Goal: Task Accomplishment & Management: Use online tool/utility

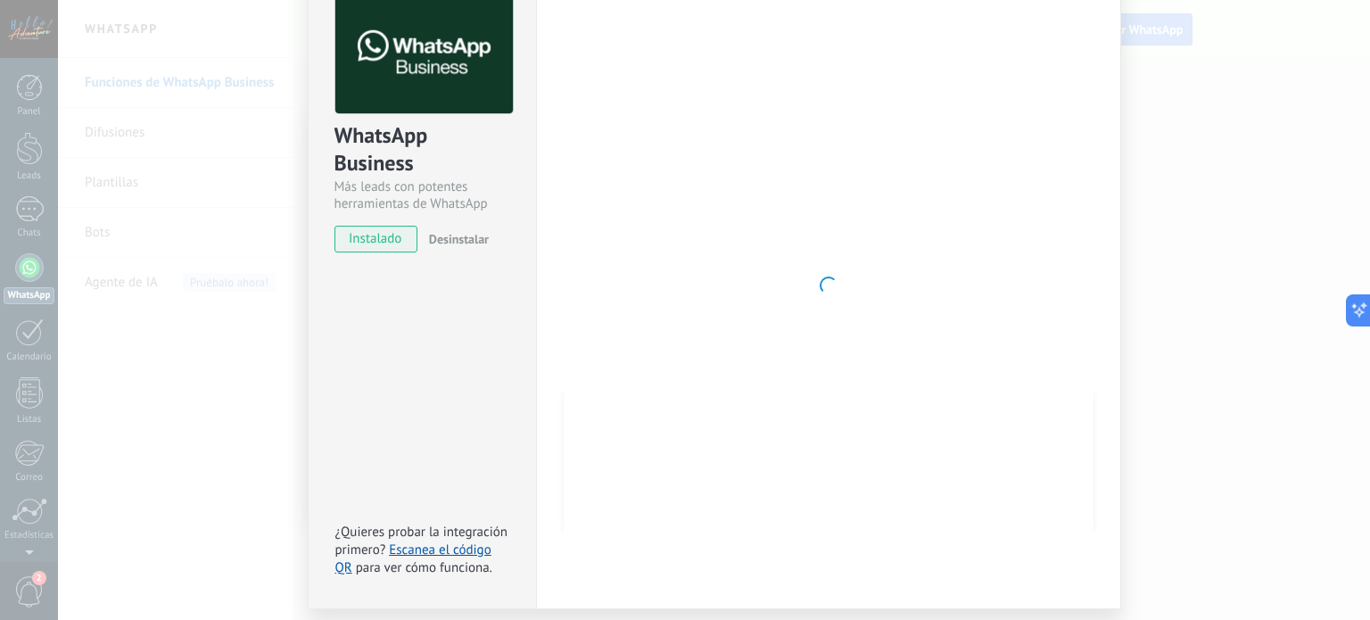
scroll to position [151, 0]
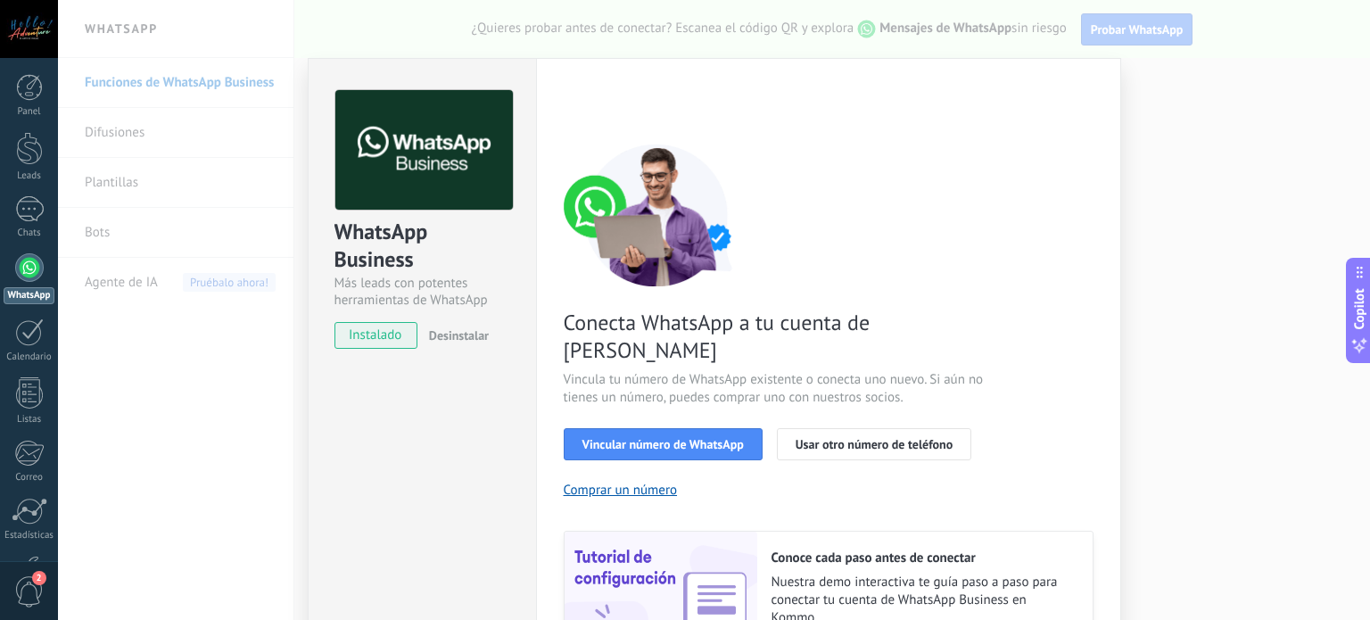
scroll to position [171, 0]
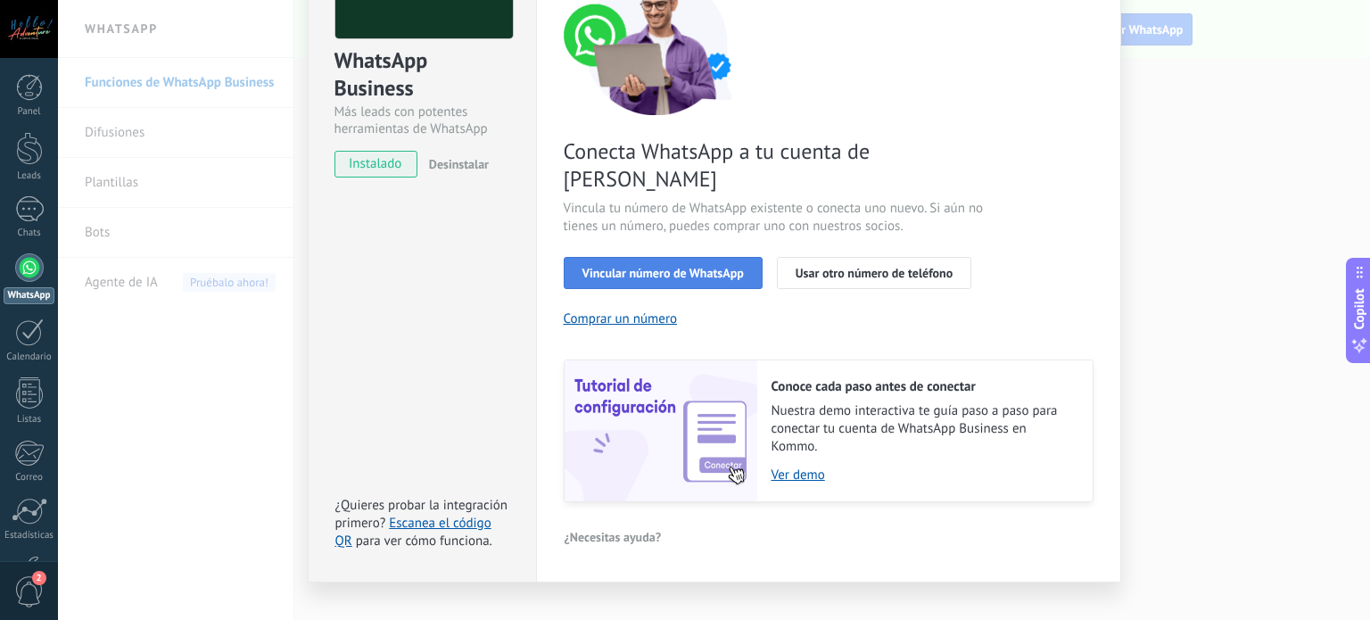
click at [687, 267] on span "Vincular número de WhatsApp" at bounding box center [662, 273] width 161 height 12
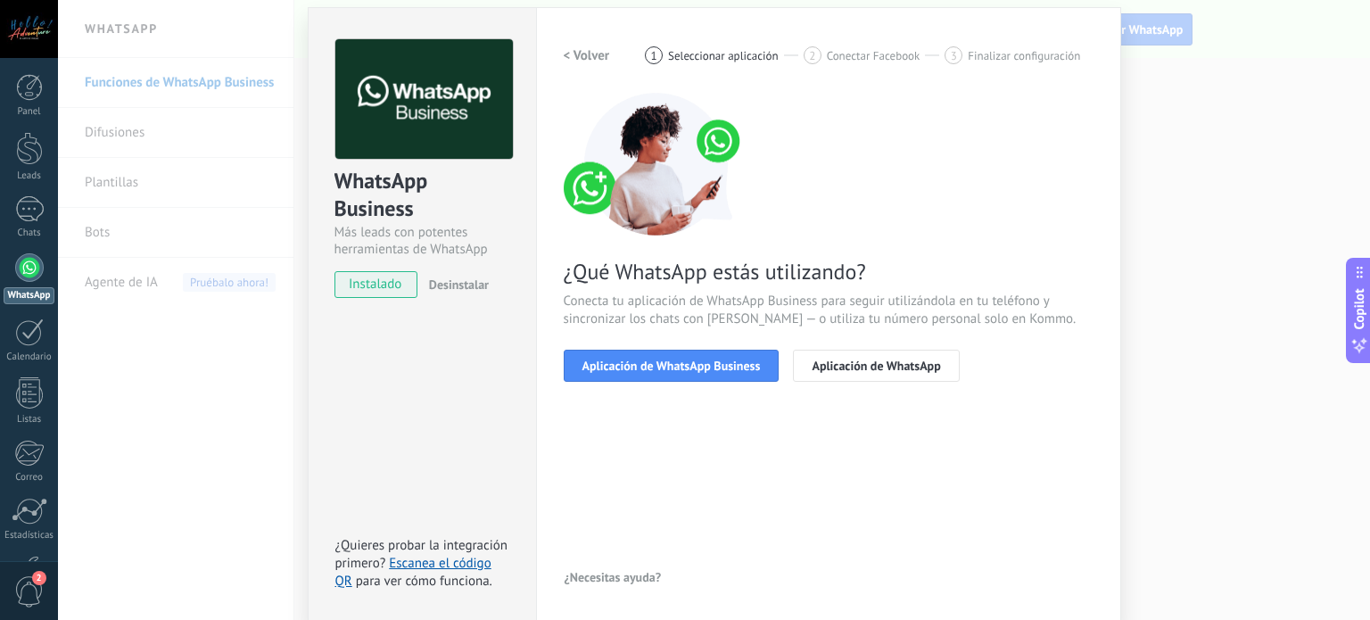
scroll to position [89, 0]
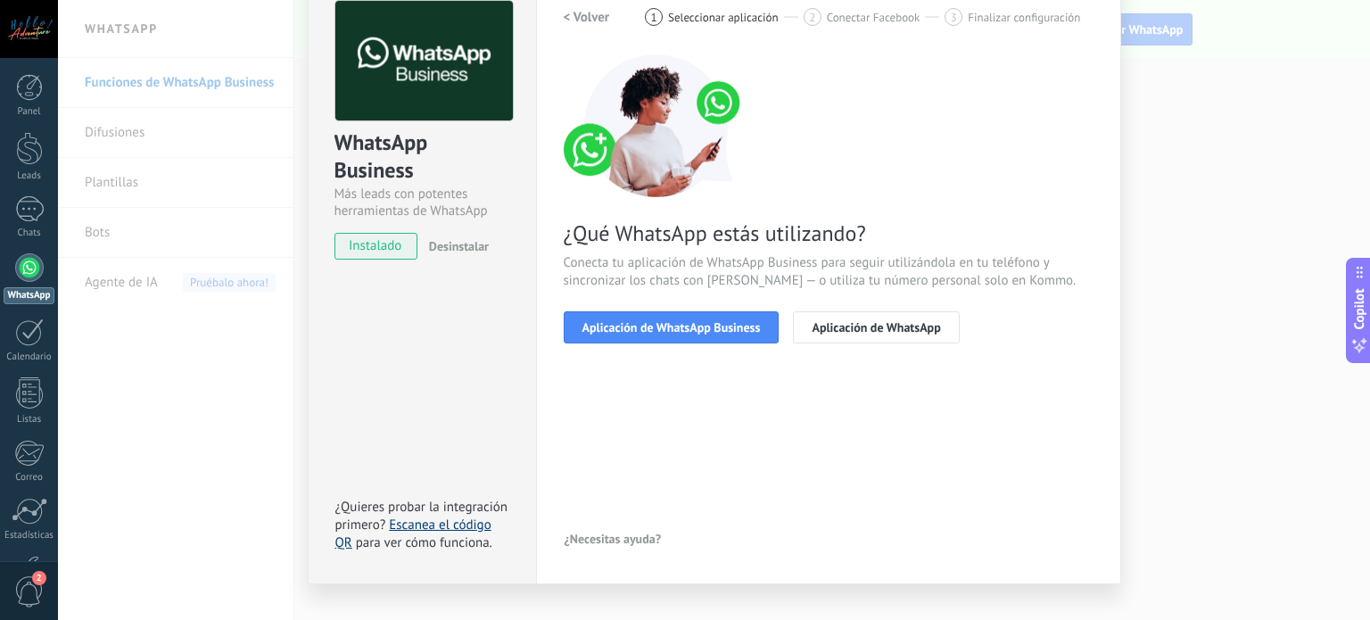
click at [432, 519] on link "Escanea el código QR" at bounding box center [413, 533] width 156 height 35
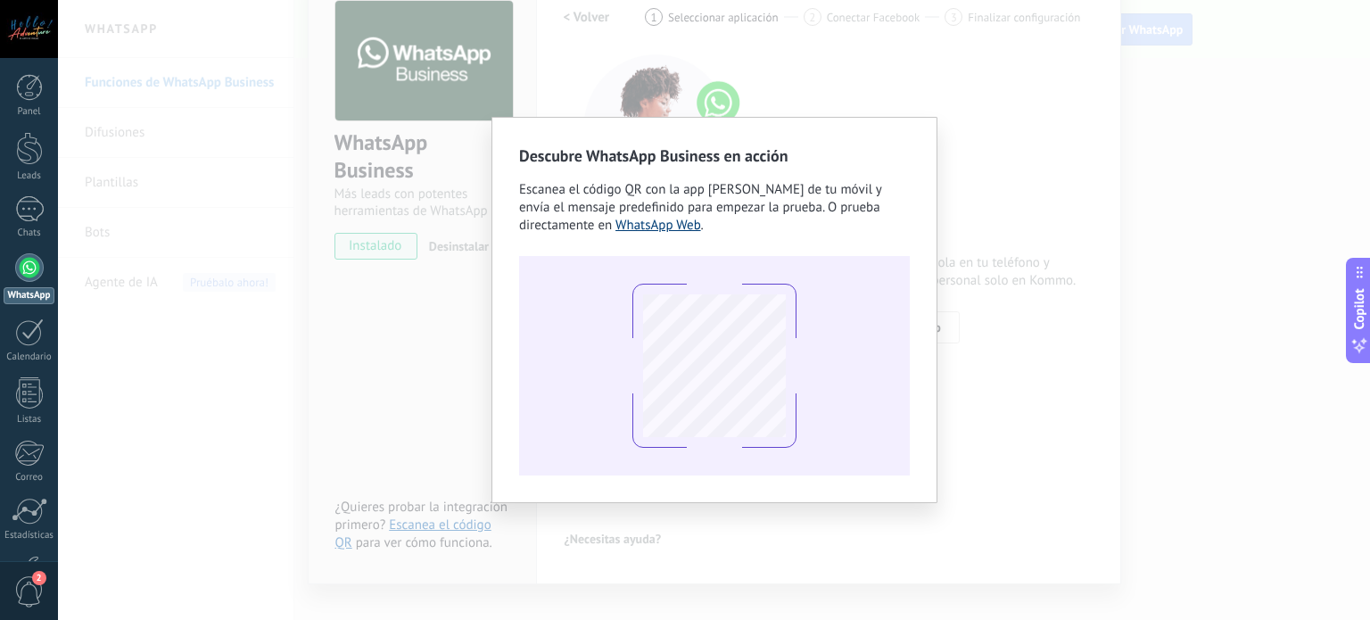
click at [652, 227] on link "WhatsApp Web" at bounding box center [658, 225] width 86 height 17
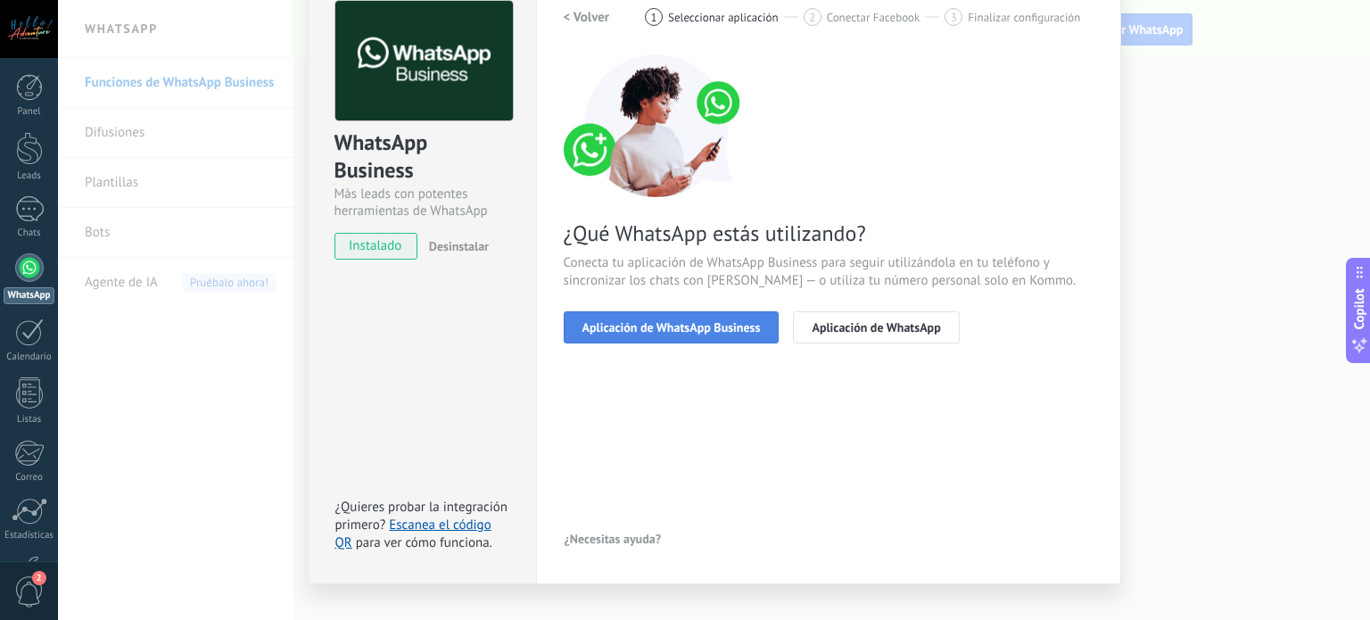
click at [741, 327] on span "Aplicación de WhatsApp Business" at bounding box center [671, 327] width 178 height 12
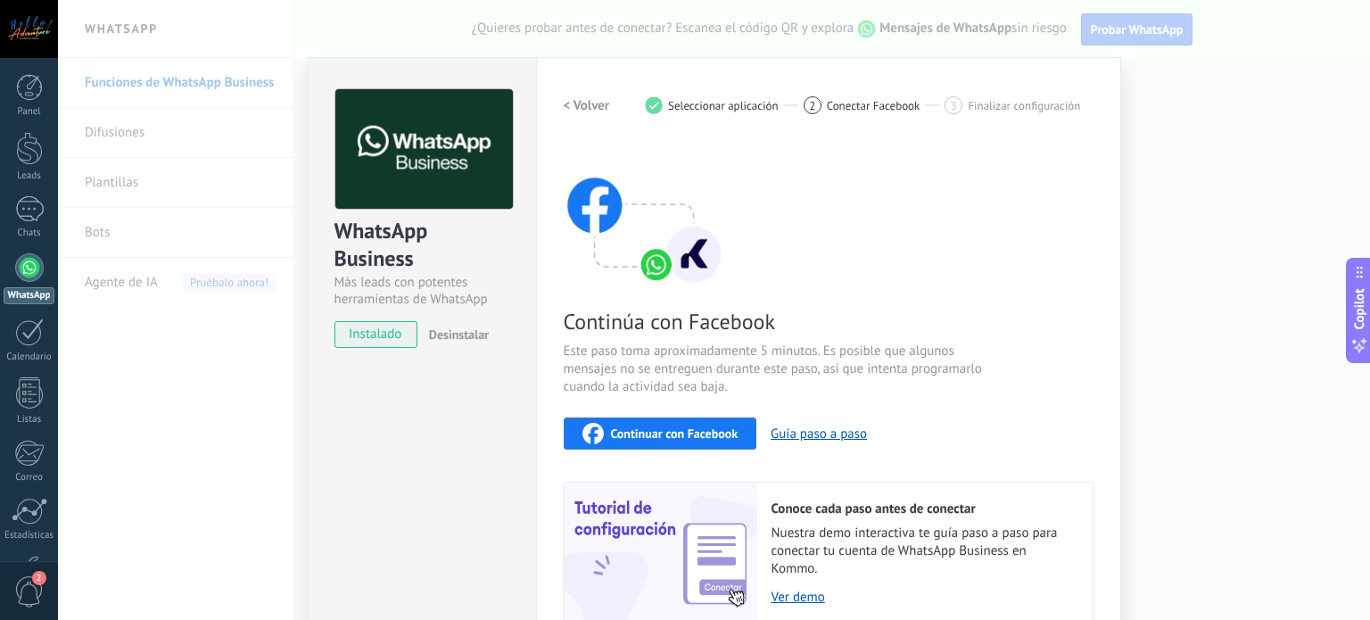
scroll to position [0, 0]
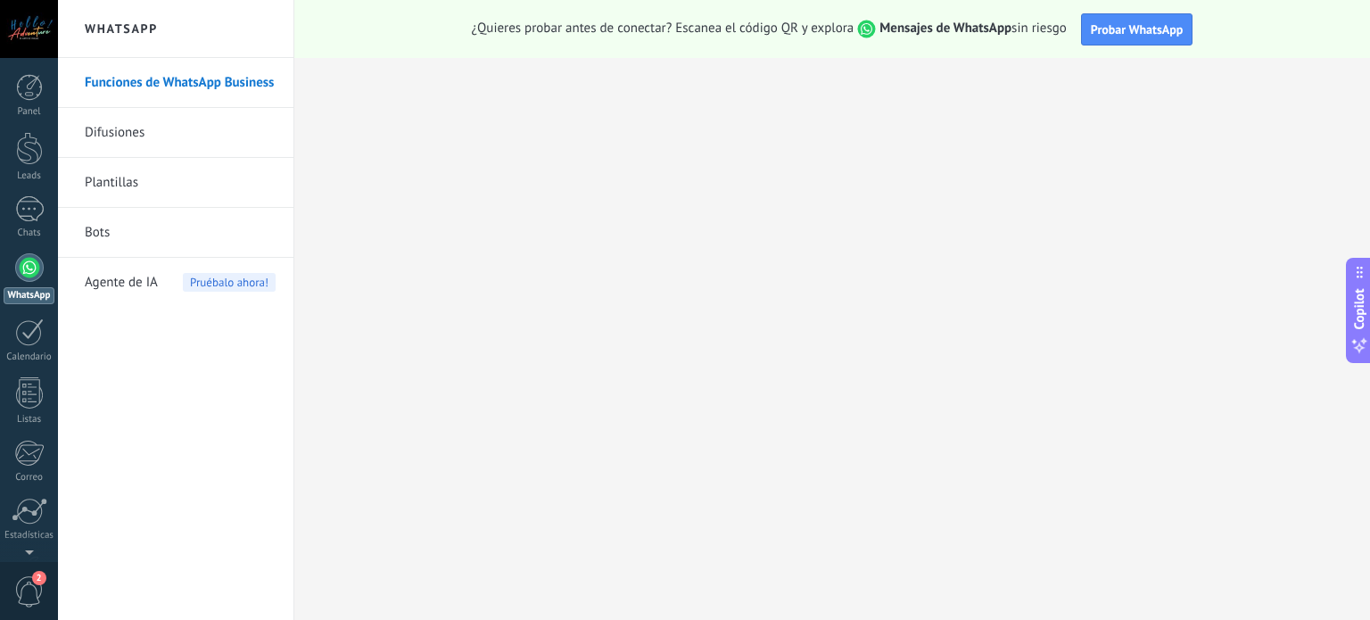
click at [34, 267] on div at bounding box center [29, 267] width 29 height 29
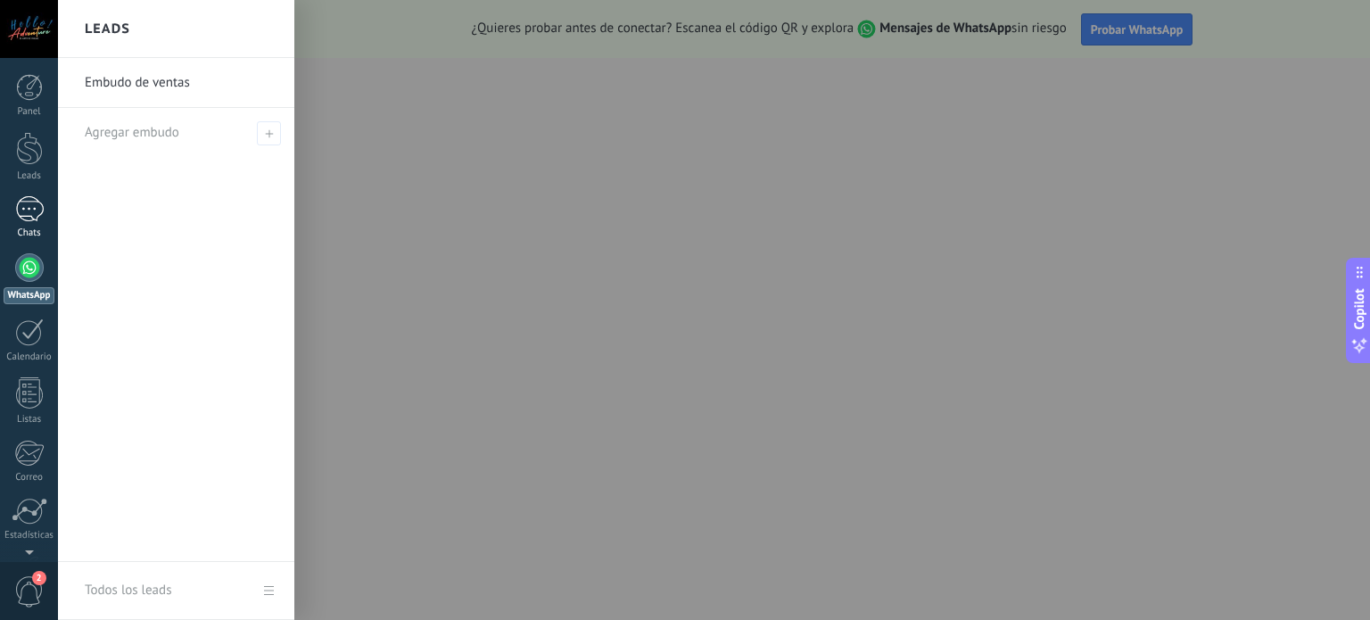
click at [36, 204] on div at bounding box center [29, 209] width 29 height 26
